Goal: Information Seeking & Learning: Learn about a topic

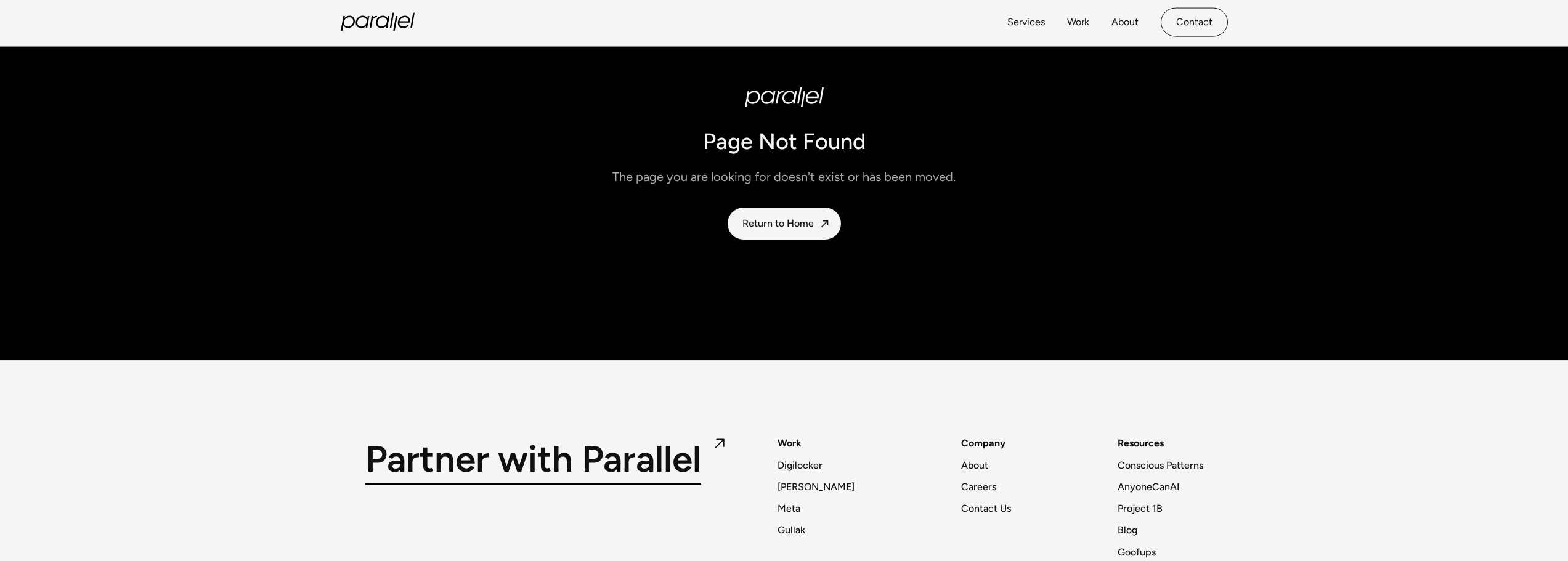
scroll to position [197, 0]
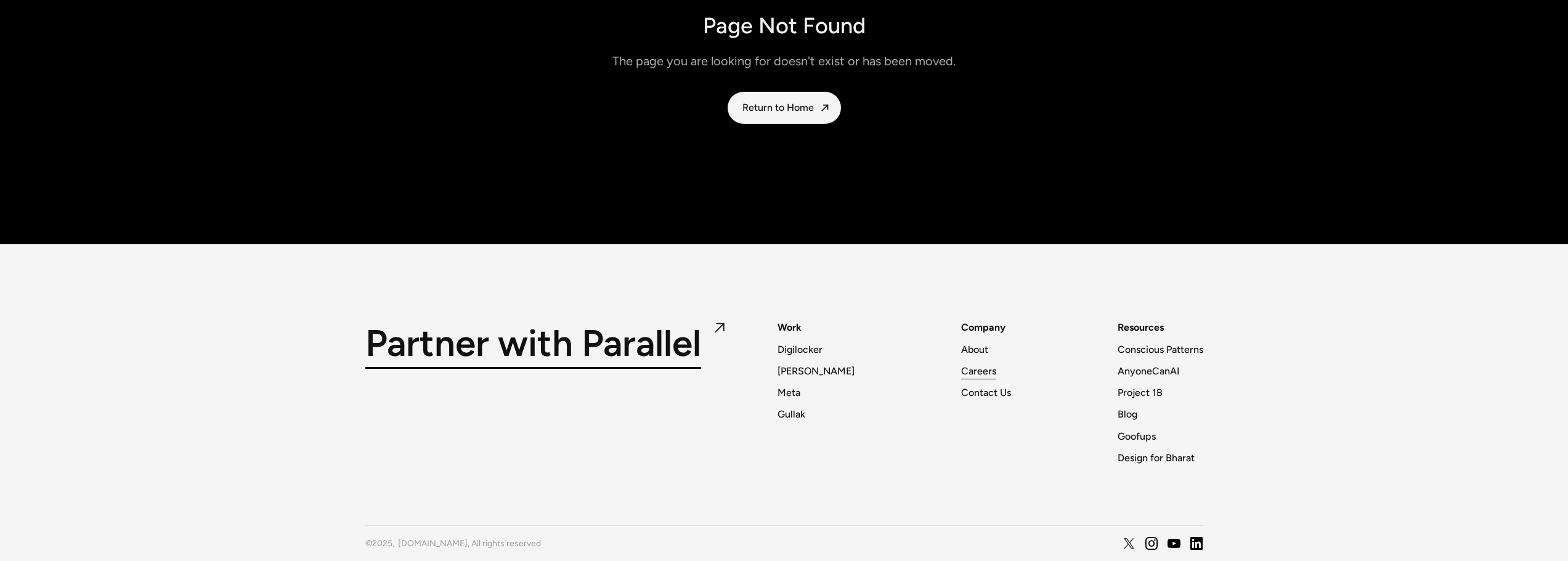
click at [975, 368] on div "Careers" at bounding box center [979, 370] width 35 height 17
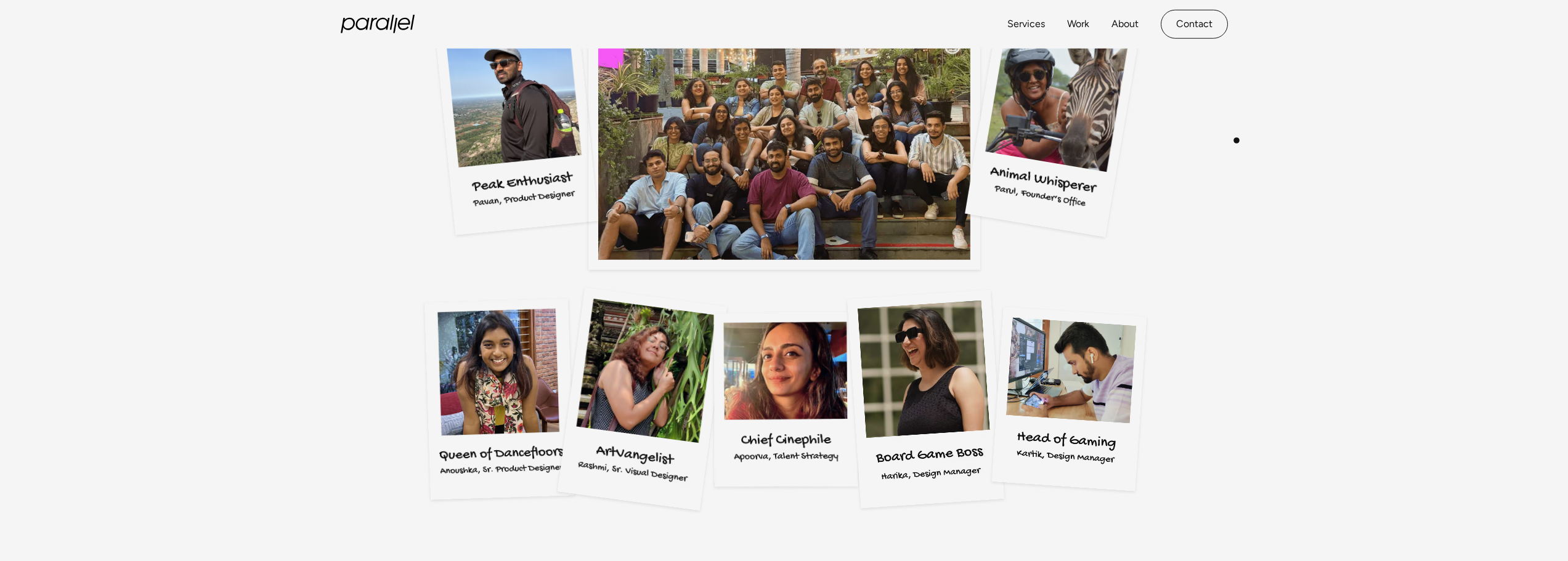
scroll to position [2524, 0]
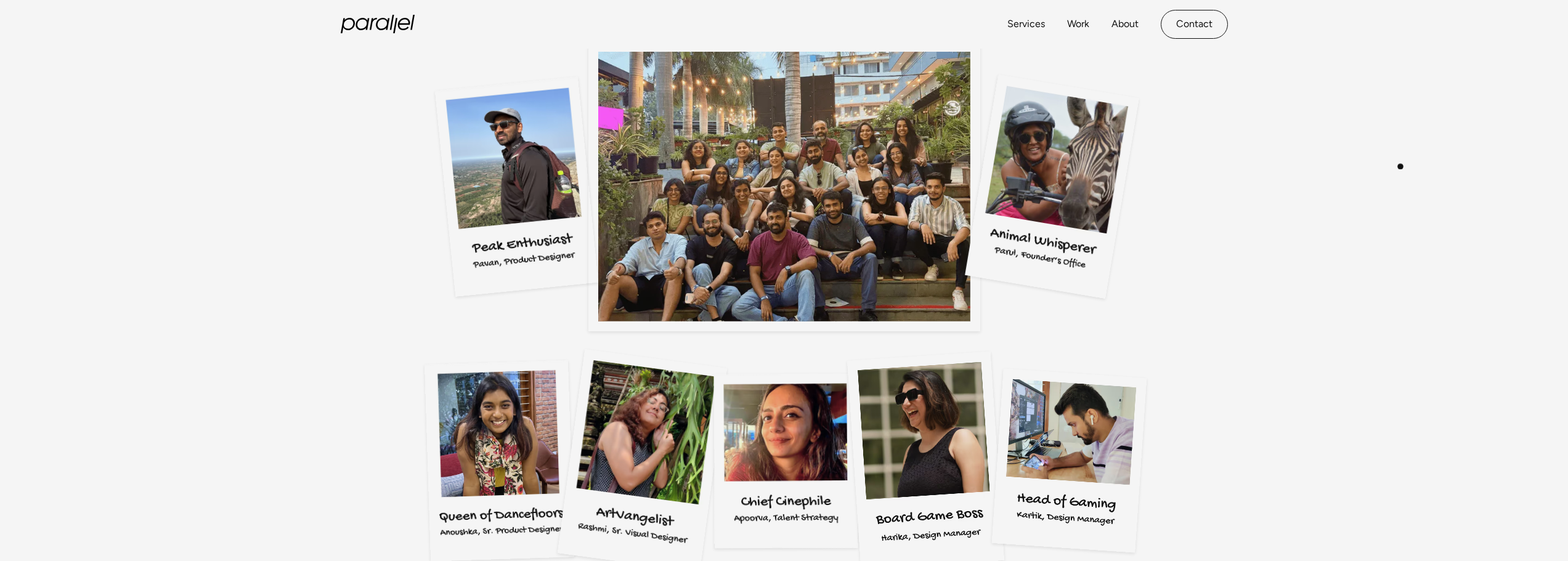
click at [1400, 167] on div "Do more than just work" at bounding box center [784, 237] width 1568 height 655
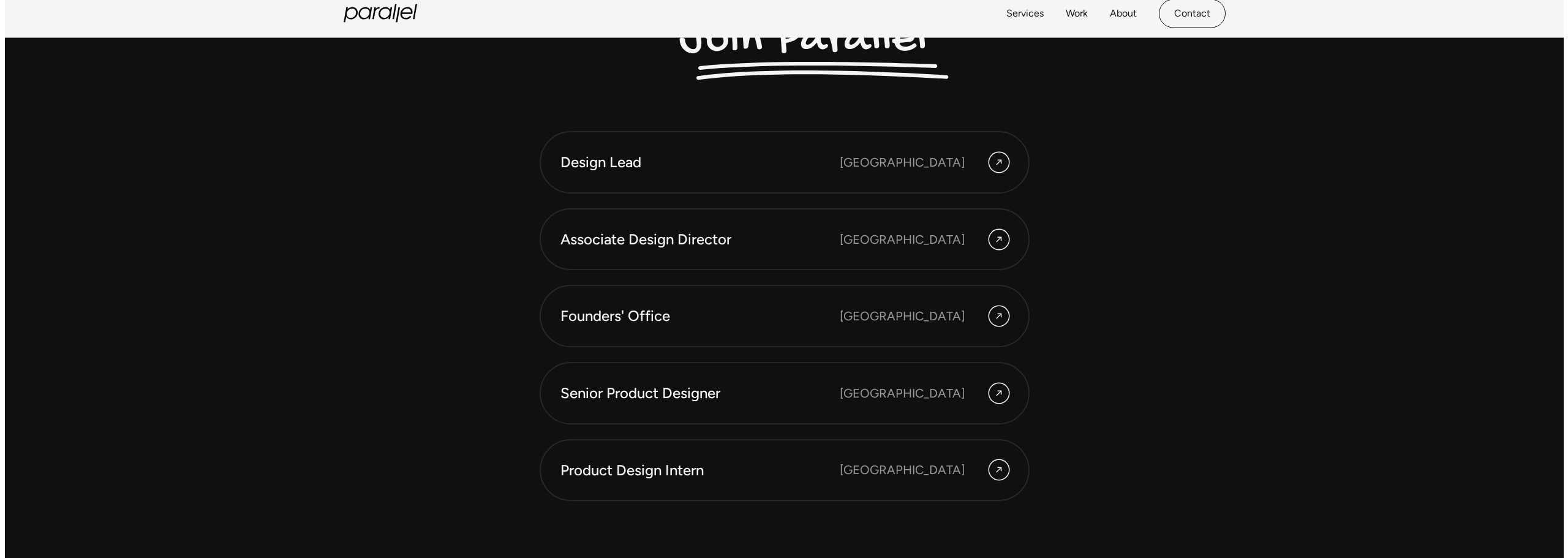
scroll to position [3735, 0]
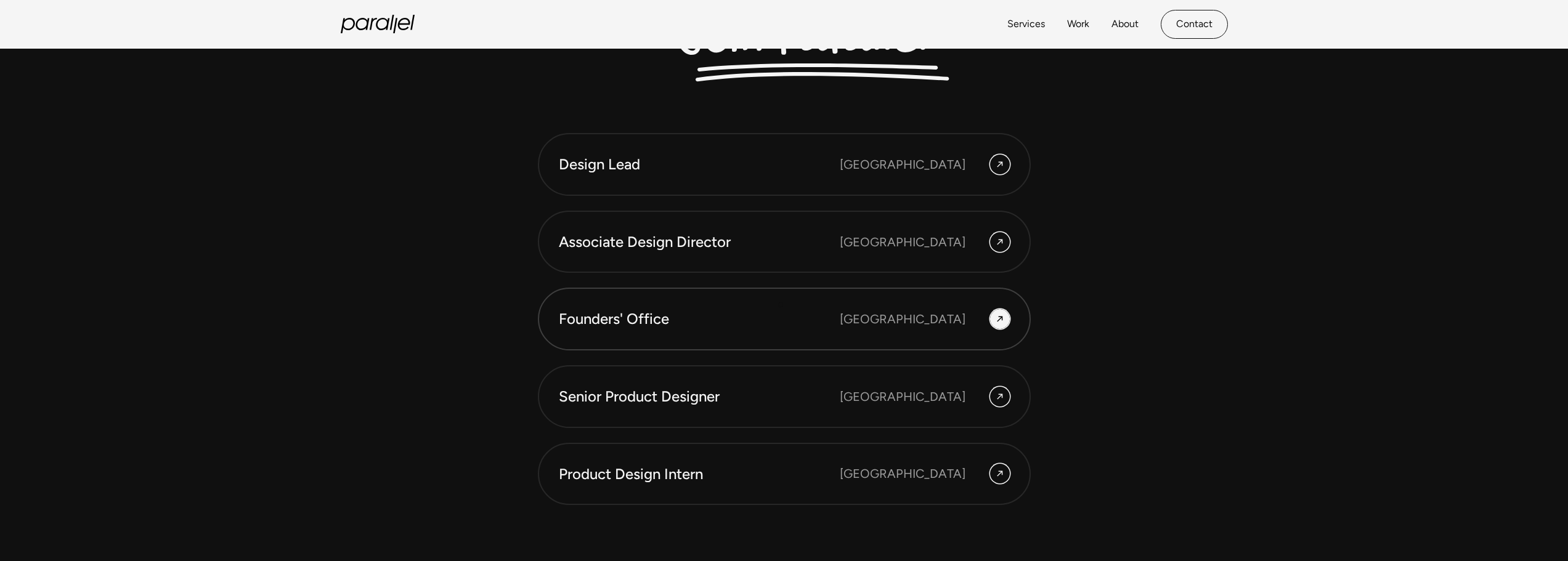
click at [780, 307] on link "Founders' Office Bengaluru" at bounding box center [784, 318] width 493 height 63
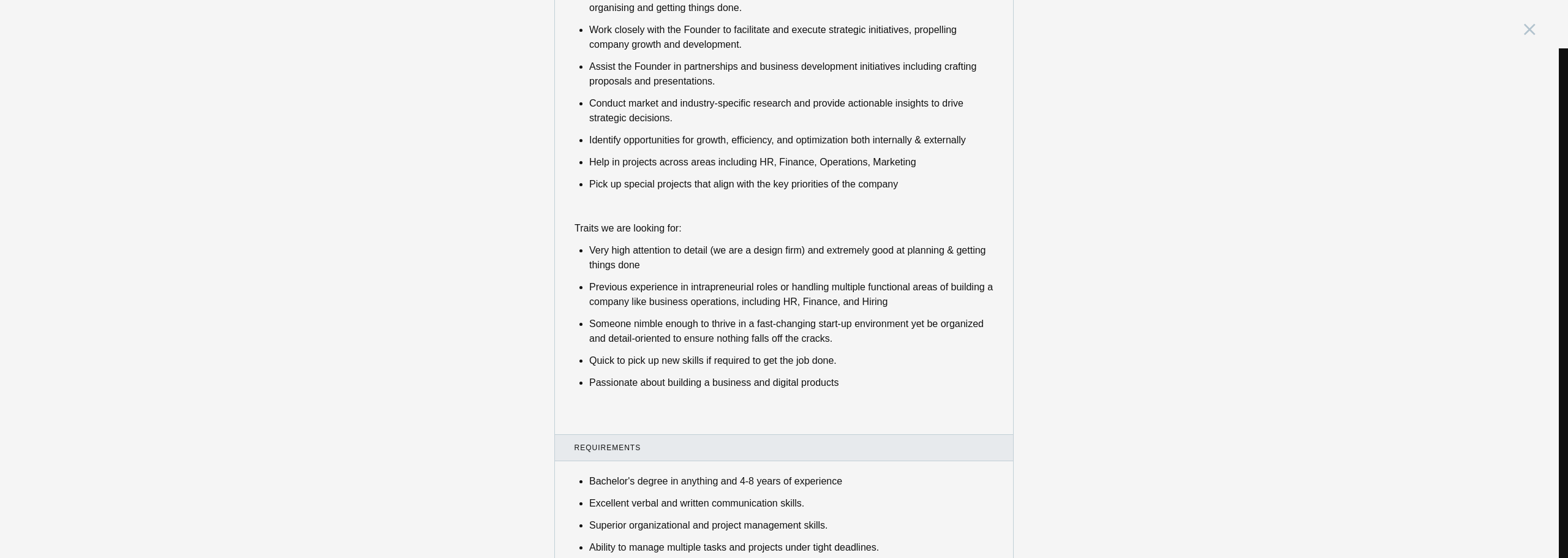
scroll to position [490, 0]
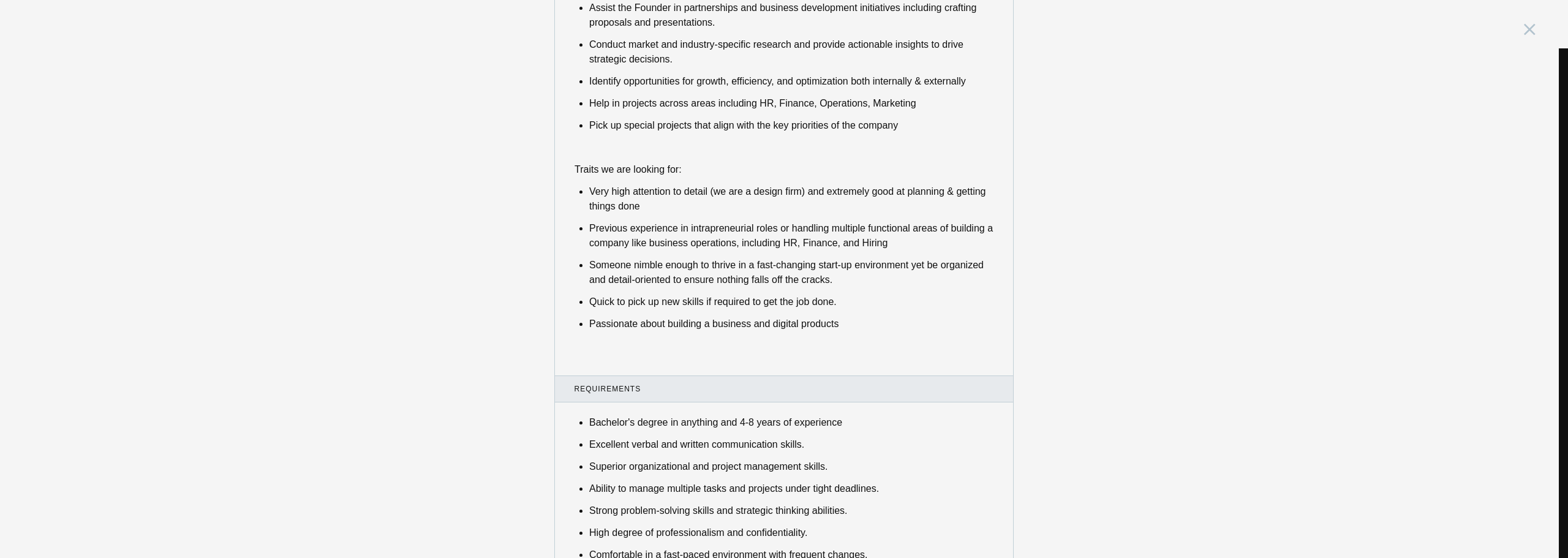
click at [1218, 183] on div "Founders' Office India, Bengaluru Description Parallel is a product strategy an…" at bounding box center [784, 279] width 1568 height 558
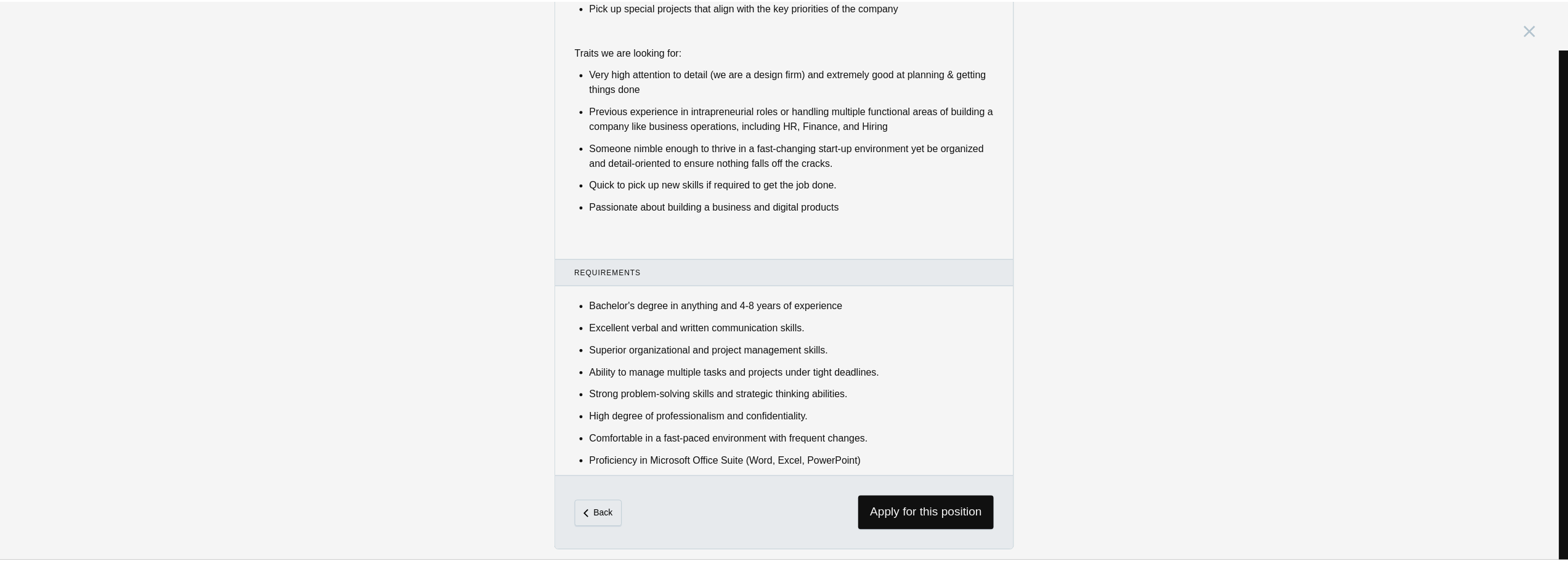
scroll to position [616, 0]
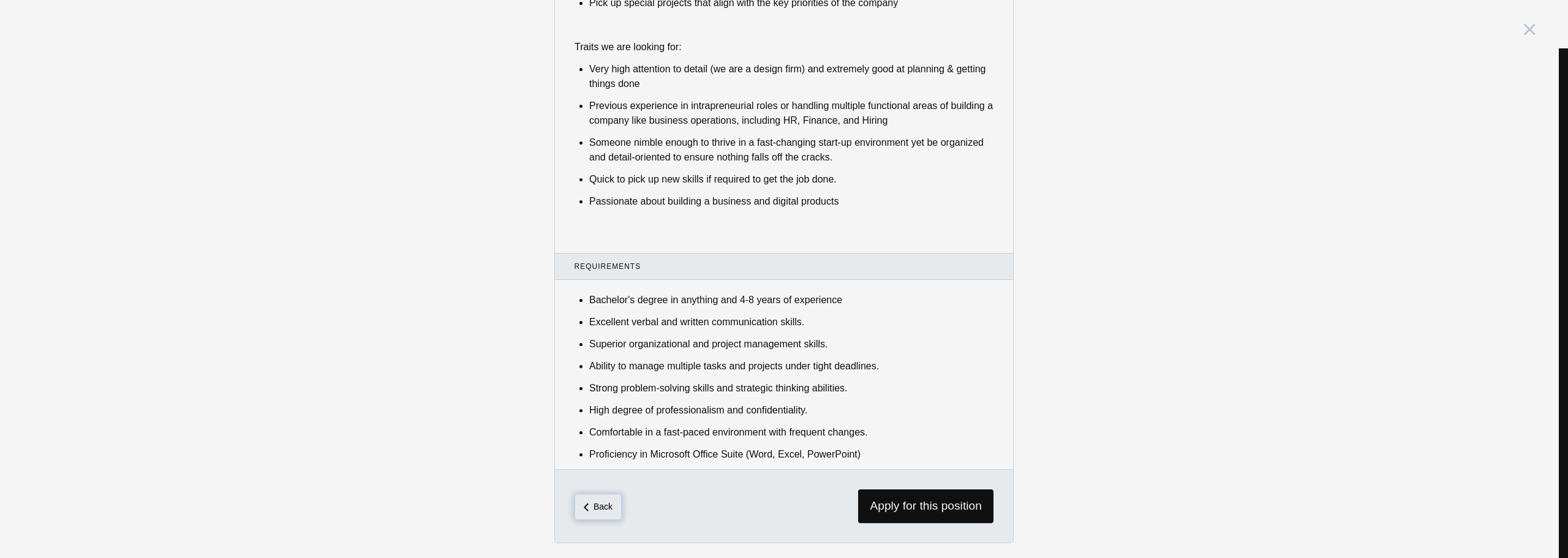
click at [599, 517] on span "Back" at bounding box center [598, 506] width 47 height 26
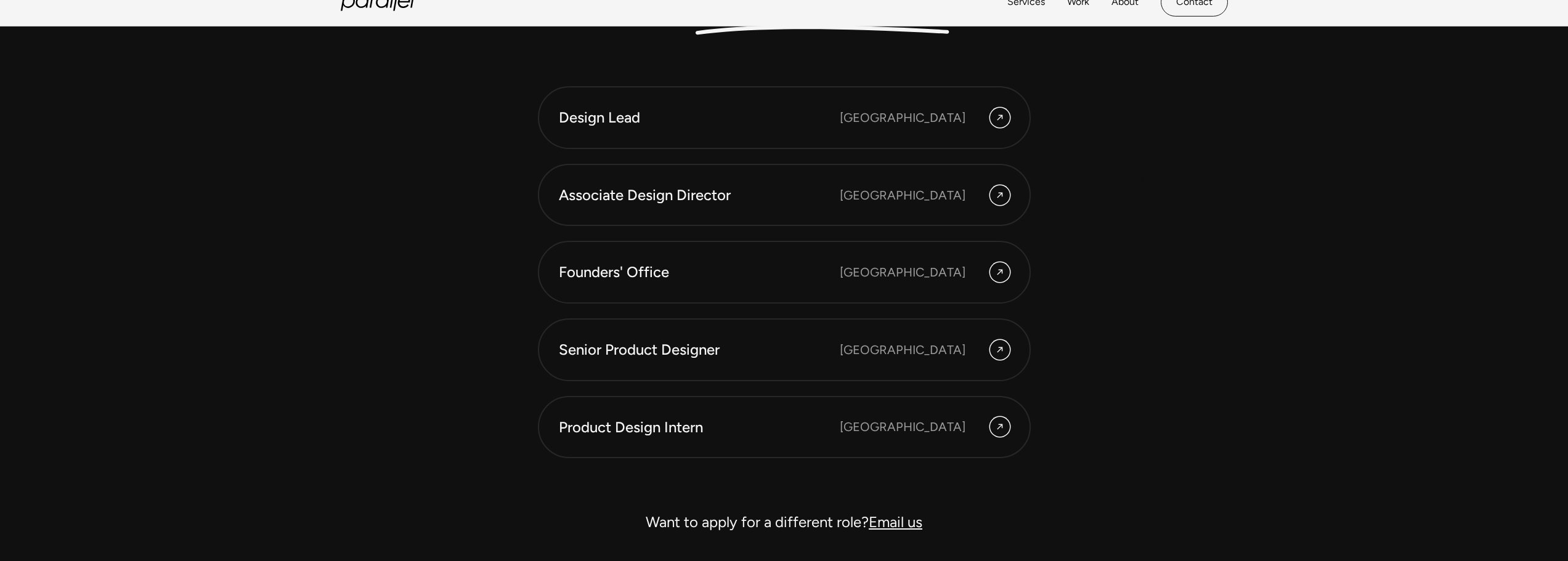
scroll to position [3693, 0]
